Goal: Communication & Community: Participate in discussion

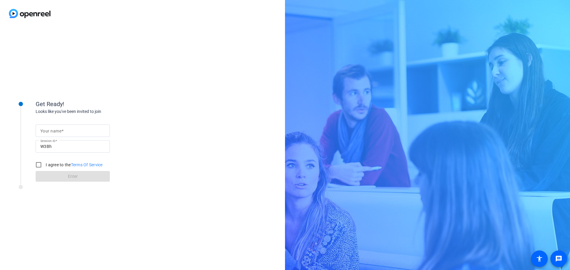
click at [77, 121] on div "Your name Session ID W3Bh I agree to the Terms Of Service Enter" at bounding box center [95, 148] width 119 height 67
click at [77, 129] on input "Your name" at bounding box center [72, 130] width 65 height 7
type input "[PERSON_NAME]"
click at [42, 165] on input "I agree to the Terms Of Service" at bounding box center [39, 165] width 12 height 12
checkbox input "true"
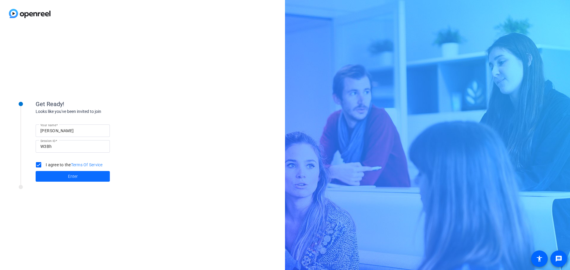
click at [66, 176] on span at bounding box center [73, 176] width 74 height 14
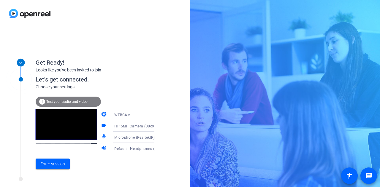
click at [159, 137] on icon at bounding box center [160, 137] width 3 height 1
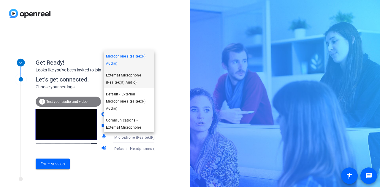
click at [142, 80] on span "External Microphone (Realtek(R) Audio)" at bounding box center [129, 79] width 46 height 14
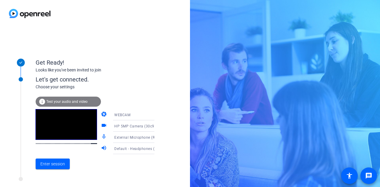
click at [157, 152] on icon at bounding box center [160, 148] width 7 height 7
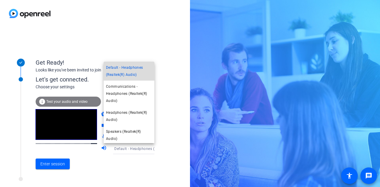
click at [144, 71] on span "Default - Headphones (Realtek(R) Audio)" at bounding box center [129, 71] width 46 height 14
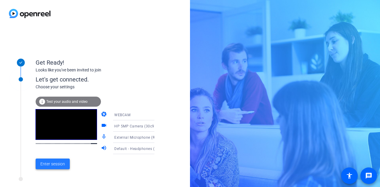
click at [60, 164] on span "Enter session" at bounding box center [52, 164] width 25 height 6
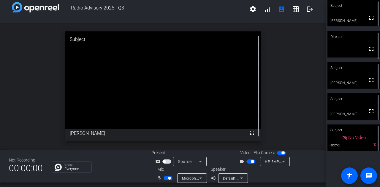
scroll to position [7, 0]
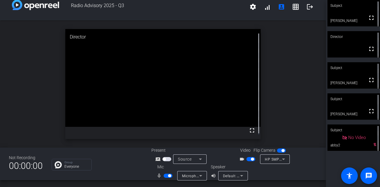
click at [240, 177] on icon at bounding box center [241, 175] width 7 height 7
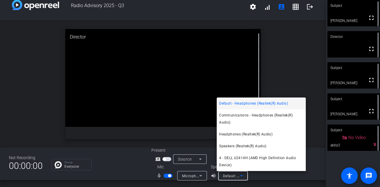
click at [240, 177] on div at bounding box center [190, 93] width 380 height 187
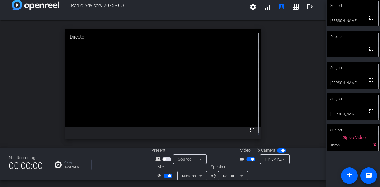
click at [285, 179] on div at bounding box center [290, 172] width 53 height 17
click at [240, 174] on icon at bounding box center [241, 175] width 7 height 7
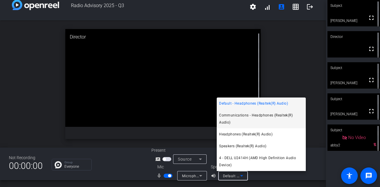
click at [250, 117] on span "Communications - Headphones (Realtek(R) Audio)" at bounding box center [261, 119] width 84 height 14
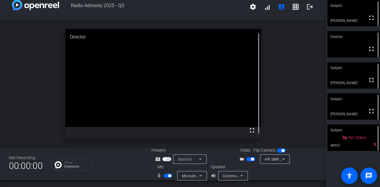
click at [264, 179] on div at bounding box center [290, 172] width 53 height 17
click at [244, 178] on div "Communications - Headphones (Realtek(R) Audio)" at bounding box center [233, 175] width 30 height 9
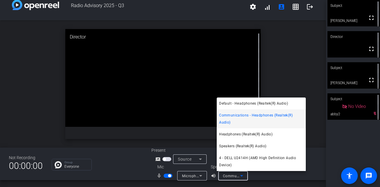
click at [282, 80] on div at bounding box center [190, 93] width 380 height 187
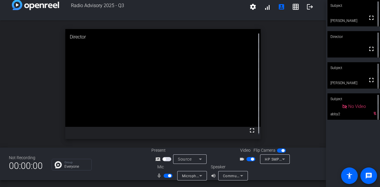
click at [241, 176] on icon at bounding box center [241, 175] width 7 height 7
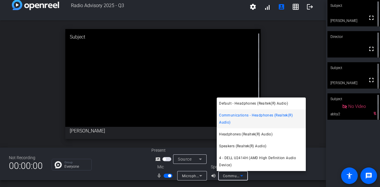
click at [257, 177] on div at bounding box center [190, 93] width 380 height 187
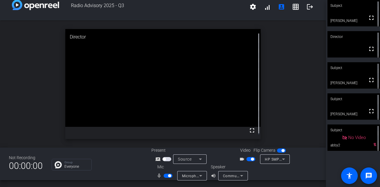
click at [245, 176] on div "Communications - Headphones (Realtek(R) Audio)" at bounding box center [233, 175] width 30 height 9
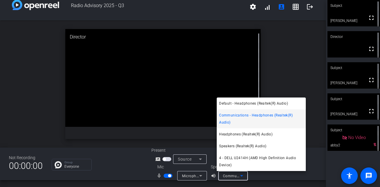
click at [257, 177] on div at bounding box center [190, 93] width 380 height 187
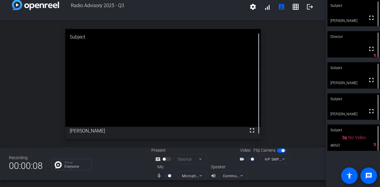
click at [36, 103] on div "open_in_new Subject fullscreen [PERSON_NAME]" at bounding box center [163, 83] width 326 height 127
click at [44, 88] on div "open_in_new Subject fullscreen [PERSON_NAME]" at bounding box center [163, 83] width 326 height 127
click at [26, 78] on div "open_in_new Subject fullscreen [PERSON_NAME]" at bounding box center [163, 83] width 326 height 127
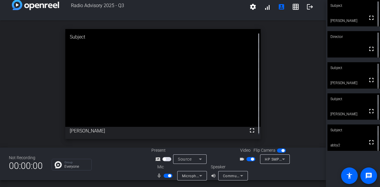
click at [164, 177] on span "button" at bounding box center [167, 176] width 9 height 4
click at [169, 176] on span "button" at bounding box center [167, 176] width 9 height 4
click at [134, 167] on div "Group Everyone" at bounding box center [97, 165] width 91 height 12
